Goal: Check status: Check status

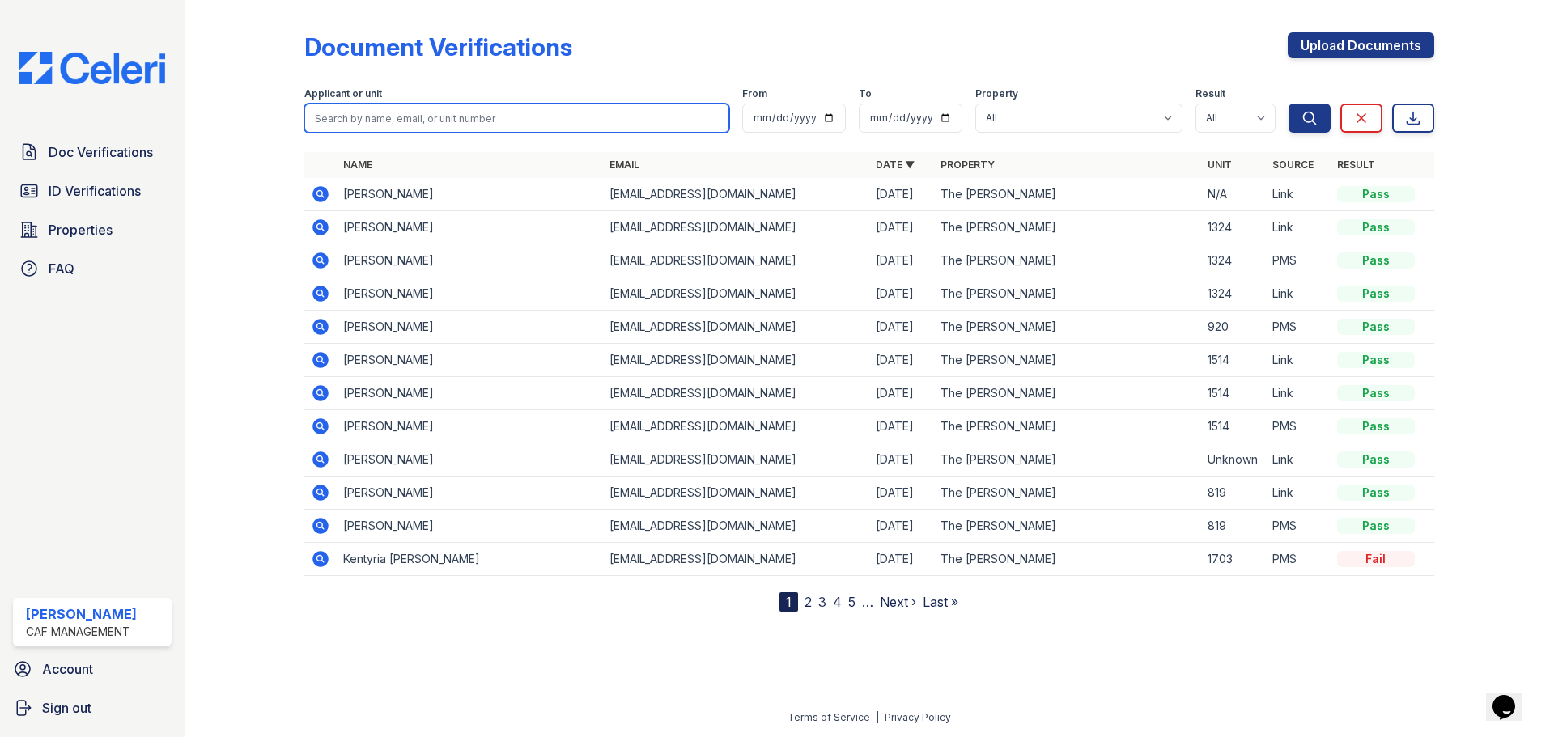
click at [368, 117] on input "search" at bounding box center [516, 118] width 425 height 29
type input "daniel palmer"
click at [1289, 104] on button "Search" at bounding box center [1310, 118] width 42 height 29
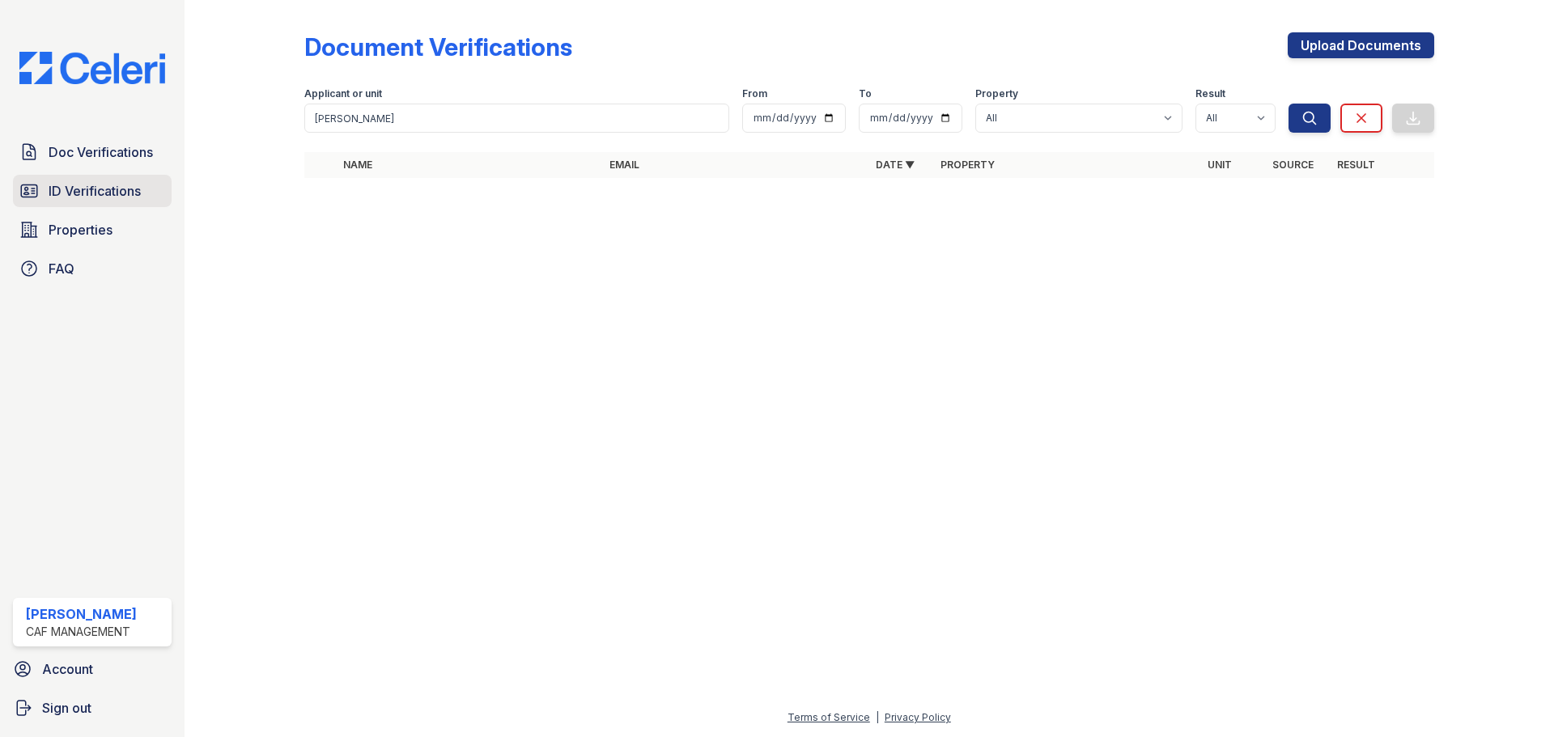
click at [113, 206] on link "ID Verifications" at bounding box center [92, 191] width 159 height 32
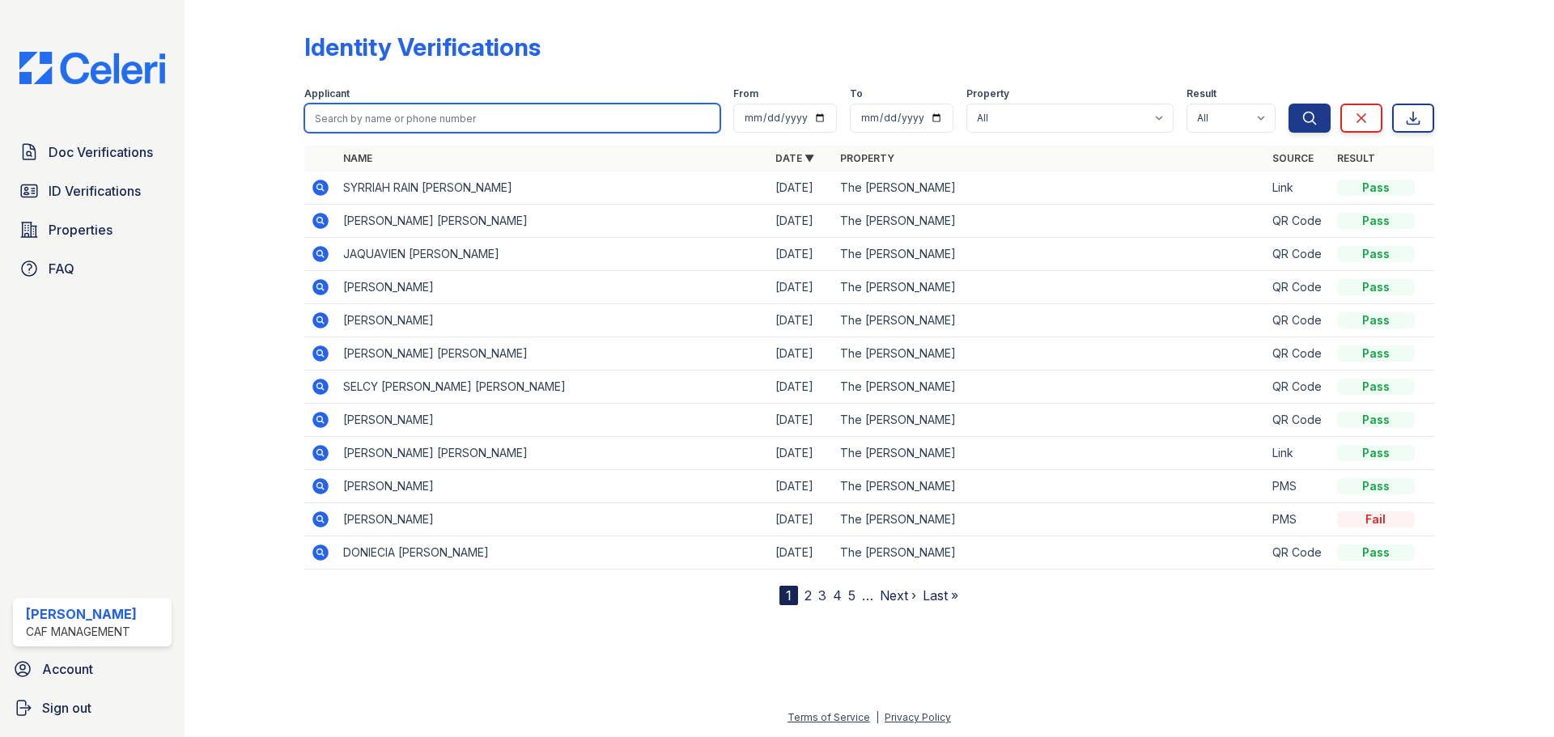
click at [402, 125] on input "search" at bounding box center [512, 118] width 416 height 29
type input "daniel palmer"
click at [1289, 104] on button "Search" at bounding box center [1310, 118] width 42 height 29
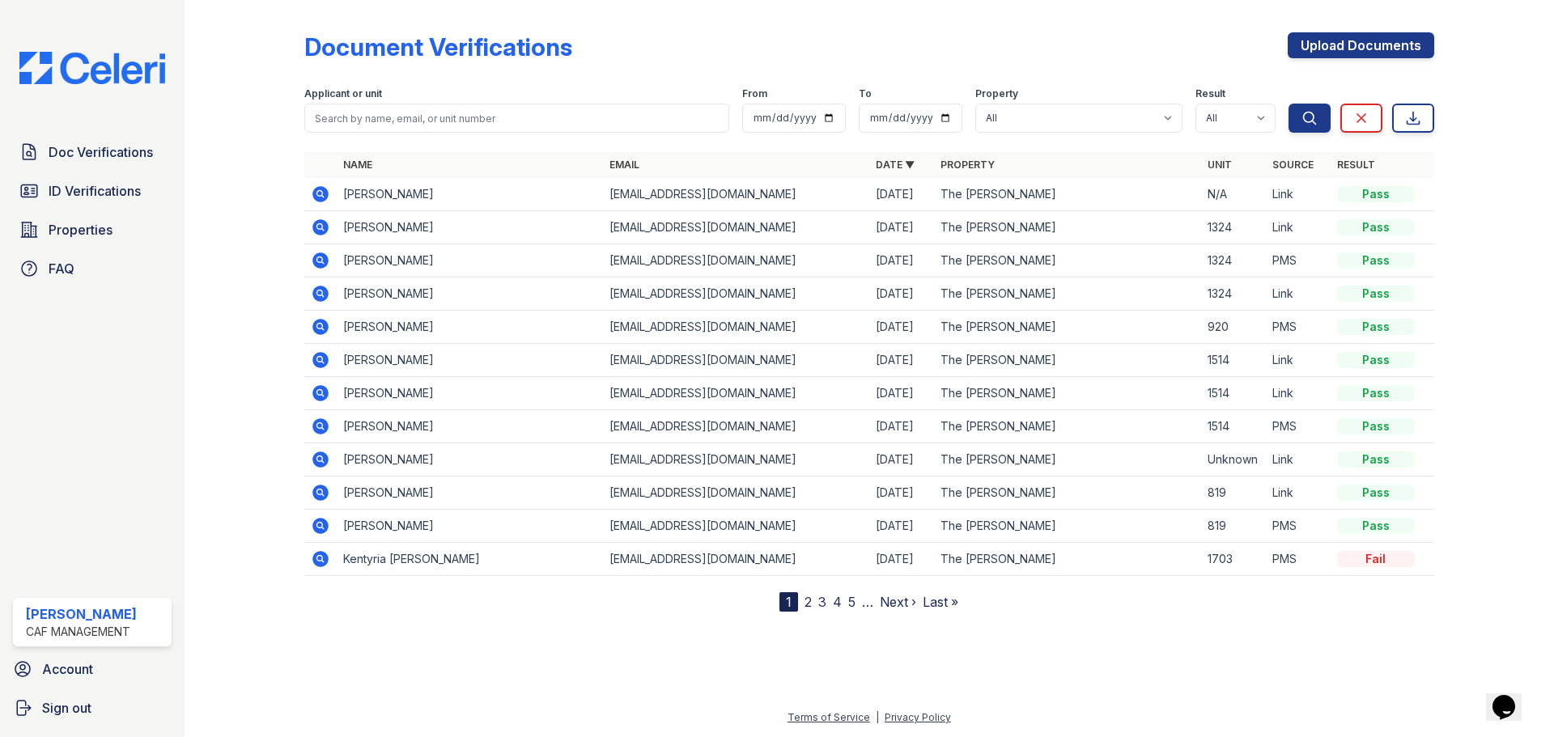
click at [325, 190] on icon at bounding box center [320, 194] width 16 height 16
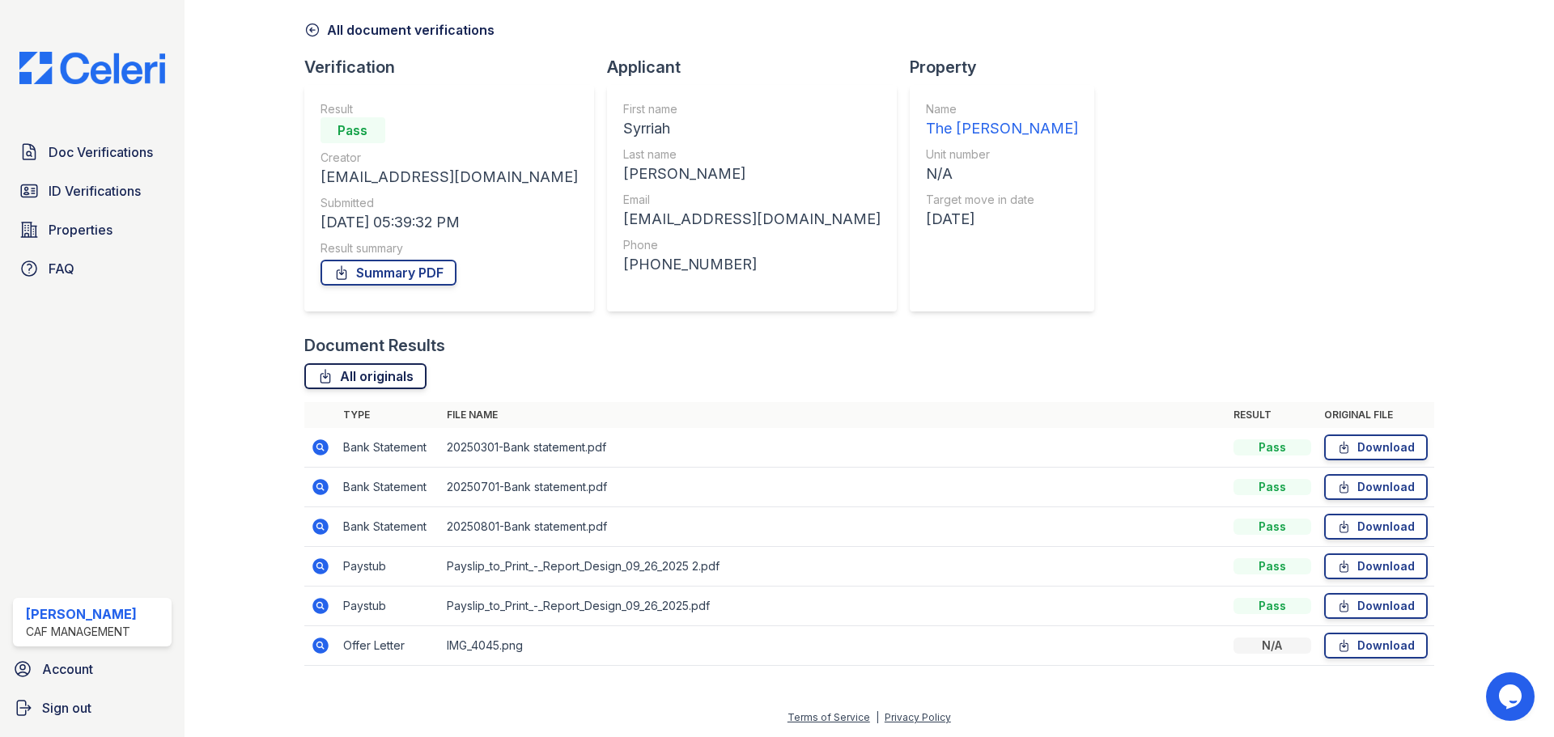
click at [372, 377] on link "All originals" at bounding box center [365, 376] width 122 height 26
click at [419, 276] on link "Summary PDF" at bounding box center [389, 273] width 136 height 26
click at [108, 188] on span "ID Verifications" at bounding box center [95, 190] width 92 height 19
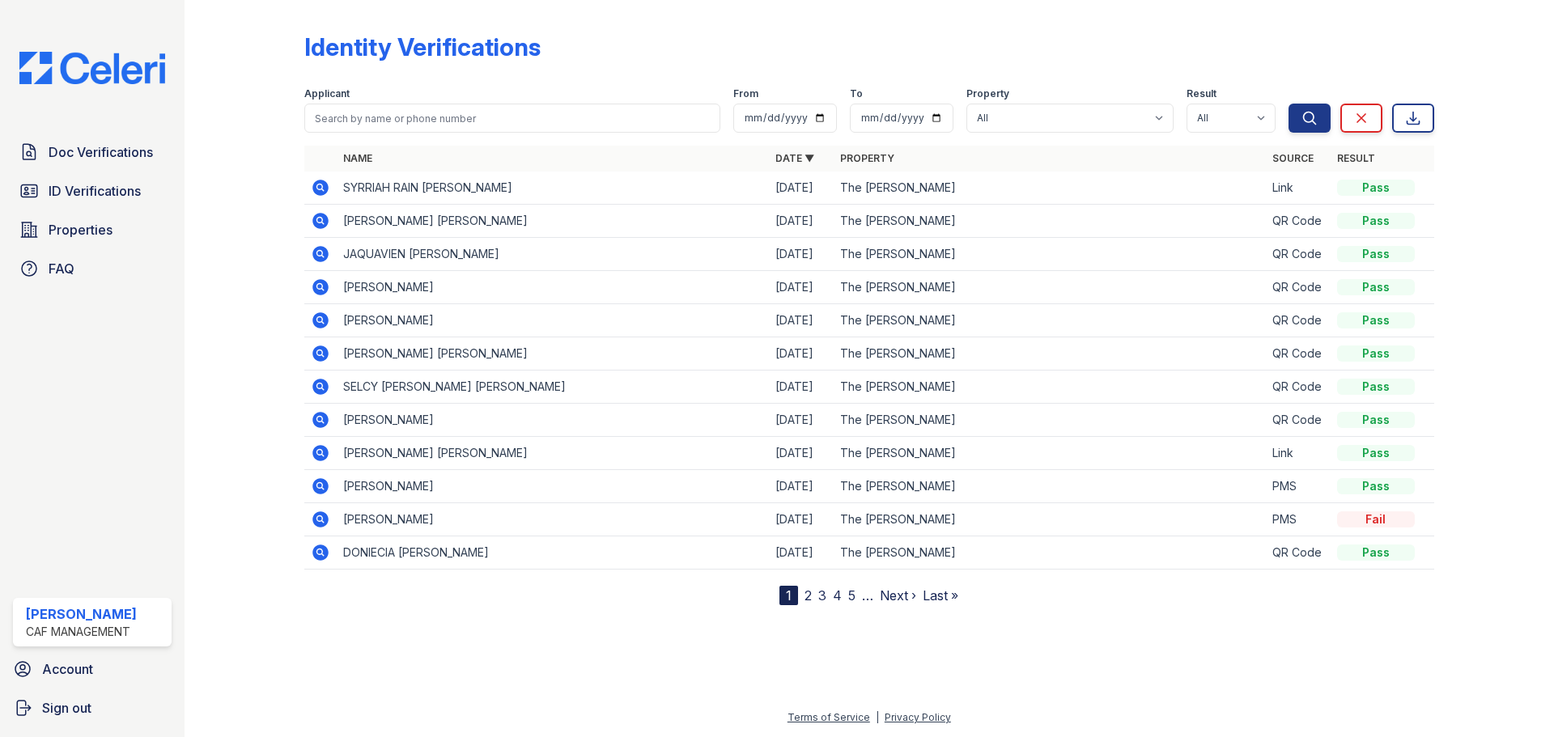
click at [319, 189] on icon at bounding box center [320, 187] width 19 height 19
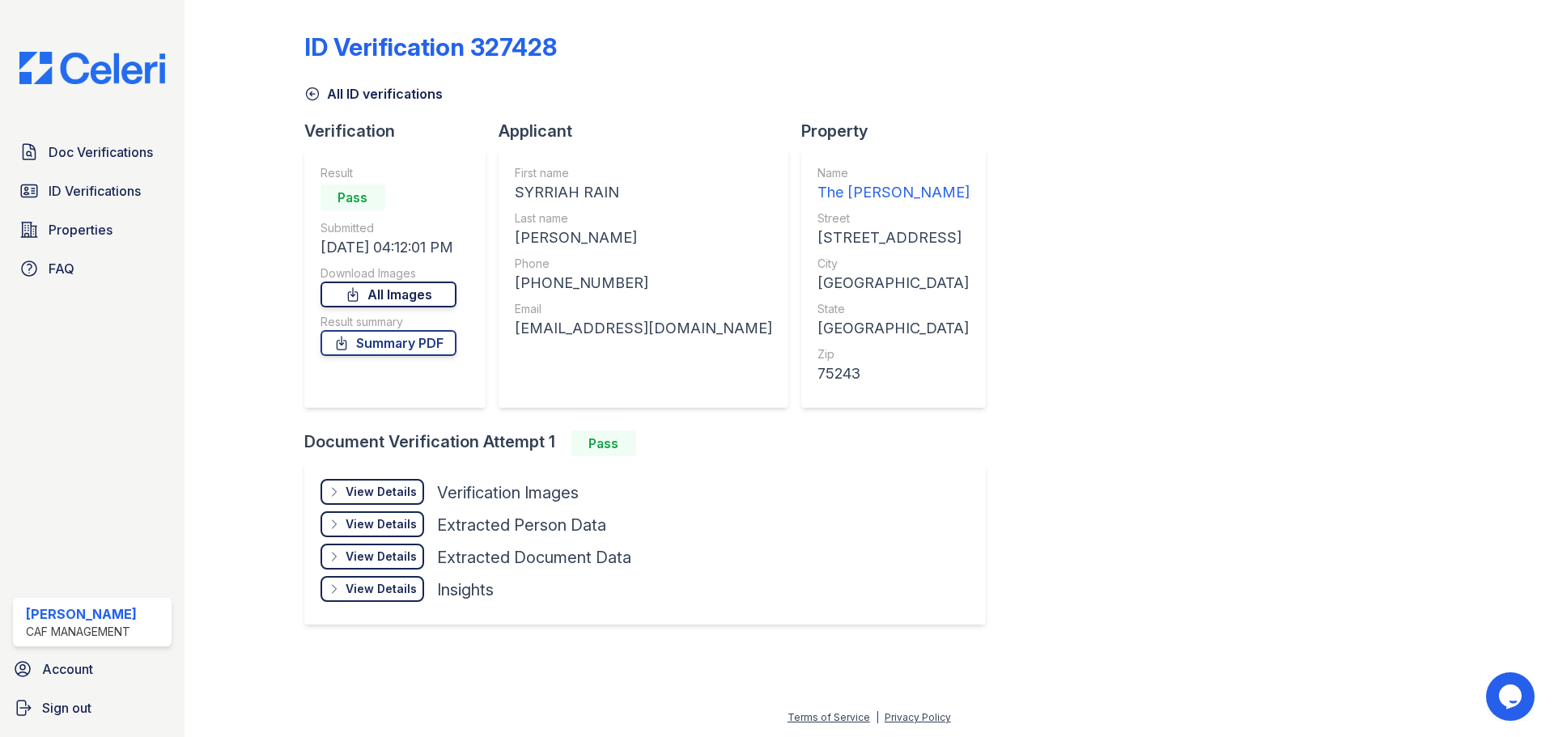
click at [406, 295] on link "All Images" at bounding box center [389, 295] width 136 height 26
click at [400, 302] on link "All Images" at bounding box center [389, 295] width 136 height 26
click at [396, 342] on link "Summary PDF" at bounding box center [389, 343] width 136 height 26
